Goal: Task Accomplishment & Management: Manage account settings

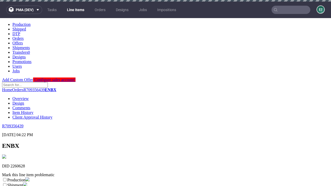
scroll to position [91, 0]
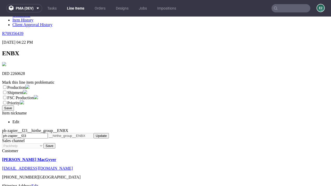
select select "dtp_ca_needed"
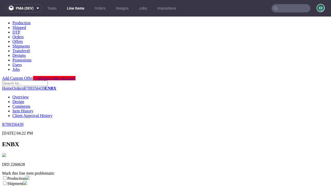
scroll to position [0, 0]
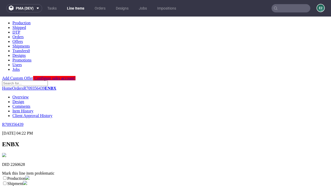
checkbox input "true"
